Goal: Task Accomplishment & Management: Manage account settings

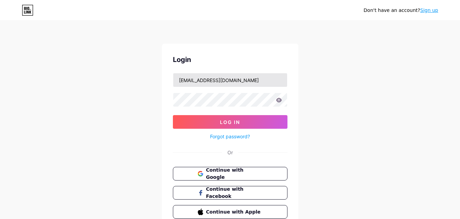
drag, startPoint x: 0, startPoint y: 0, endPoint x: 216, endPoint y: 84, distance: 231.6
click at [216, 84] on div "Don't have an account? Sign up Login [EMAIL_ADDRESS][DOMAIN_NAME] Log In Forgot…" at bounding box center [230, 126] width 460 height 252
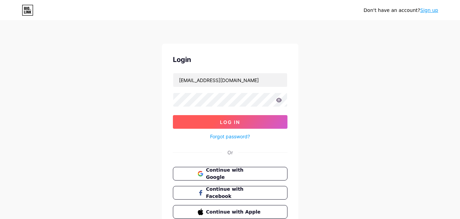
click at [227, 125] on button "Log In" at bounding box center [230, 122] width 115 height 14
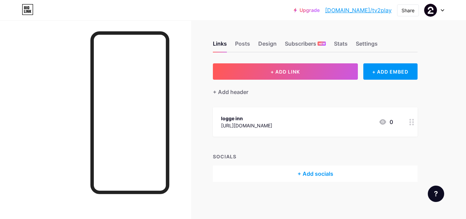
click at [445, 11] on div "Upgrade [DOMAIN_NAME]/tv2pla... [DOMAIN_NAME]/tv2play Share Switch accounts TV …" at bounding box center [233, 10] width 466 height 12
click at [444, 10] on icon at bounding box center [442, 10] width 3 height 2
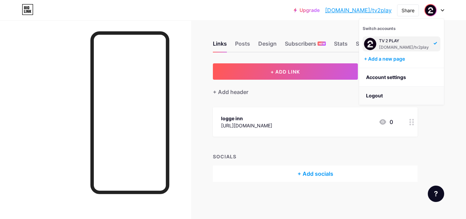
click at [389, 98] on li "Logout" at bounding box center [401, 96] width 85 height 18
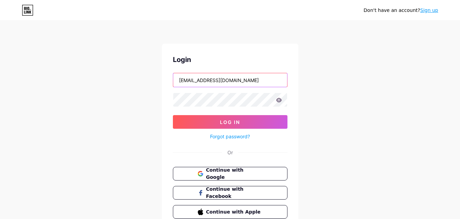
click at [200, 82] on input "[EMAIL_ADDRESS][DOMAIN_NAME]" at bounding box center [230, 80] width 114 height 14
paste input "[EMAIL_ADDRESS][DOMAIN_NAME]"
type input "[EMAIL_ADDRESS][DOMAIN_NAME]"
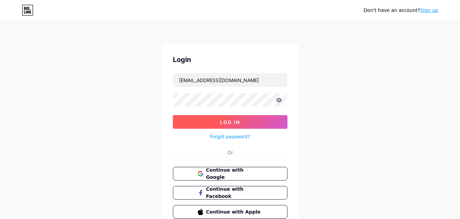
click at [208, 122] on button "Log In" at bounding box center [230, 122] width 115 height 14
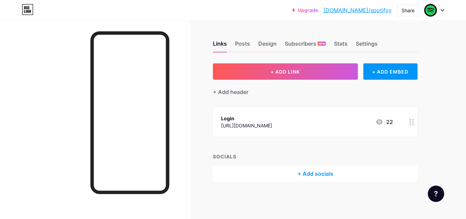
click at [357, 126] on div "Login [URL][DOMAIN_NAME] 22" at bounding box center [307, 122] width 172 height 16
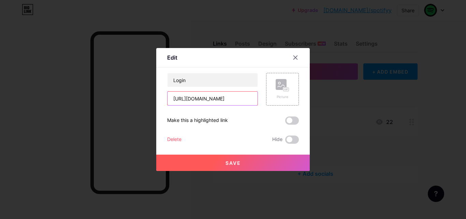
click at [238, 96] on input "[URL][DOMAIN_NAME]" at bounding box center [213, 99] width 90 height 14
paste input "[URL][DOMAIN_NAME]"
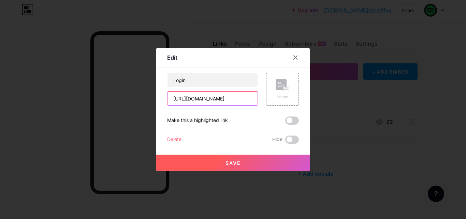
type input "[URL][DOMAIN_NAME]"
click at [263, 159] on button "Save" at bounding box center [233, 163] width 154 height 16
